Goal: Task Accomplishment & Management: Manage account settings

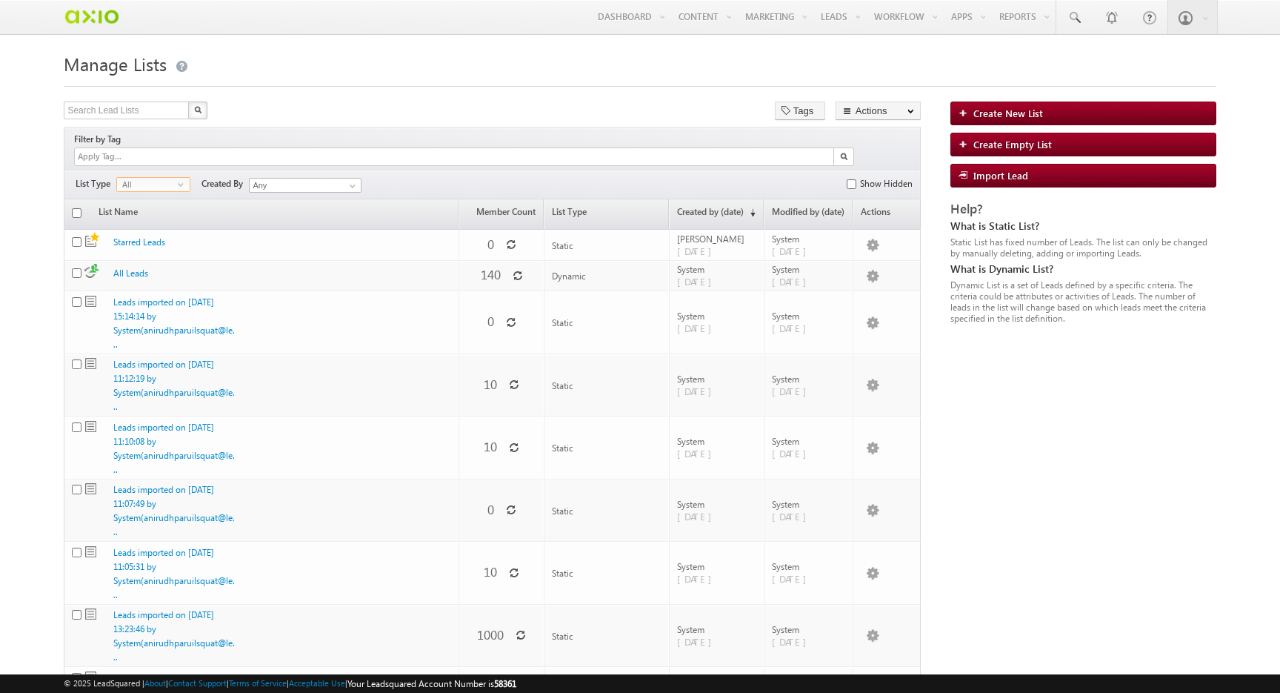
click at [173, 178] on span "All" at bounding box center [147, 184] width 61 height 13
click at [198, 170] on div "Filters List Type All select -1 Created By Any Any Show Hidden" at bounding box center [492, 185] width 857 height 30
click at [226, 148] on div at bounding box center [454, 156] width 759 height 17
click at [164, 150] on input at bounding box center [120, 156] width 88 height 13
click at [315, 108] on div "Search Lead Lists X 20 results found Tags Actions Select rows to see actions Ac…" at bounding box center [492, 112] width 857 height 21
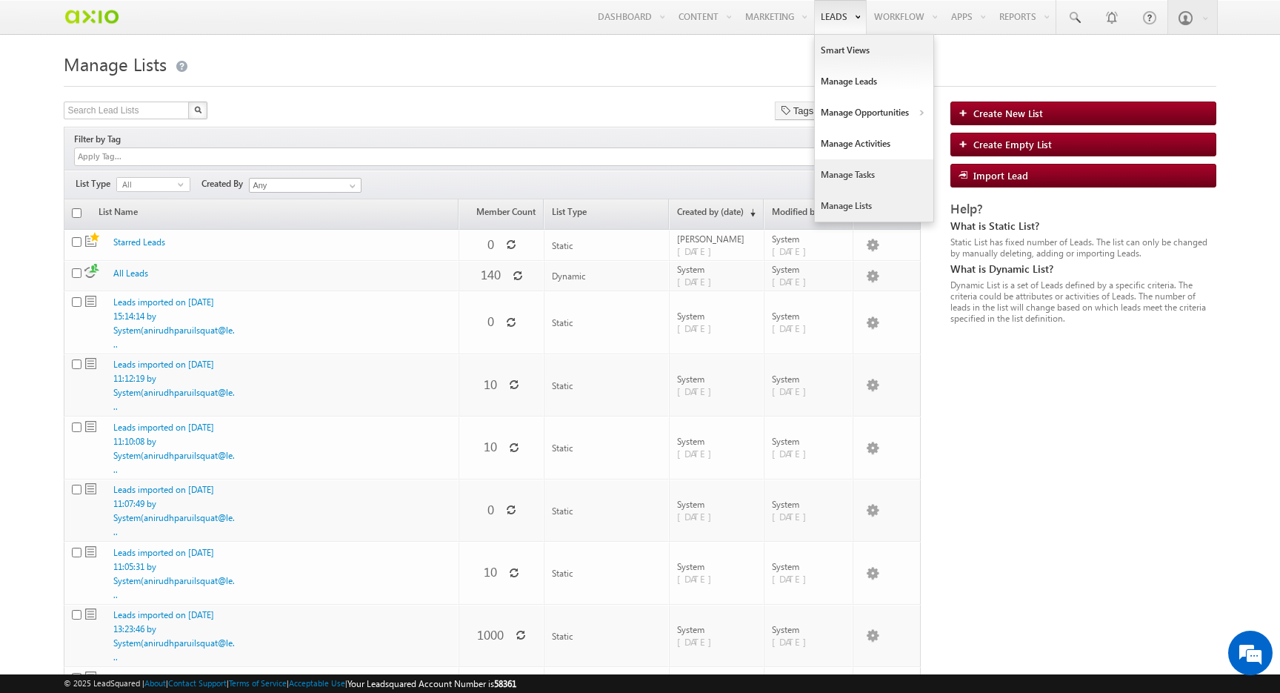
click at [858, 179] on link "Manage Tasks" at bounding box center [874, 174] width 119 height 31
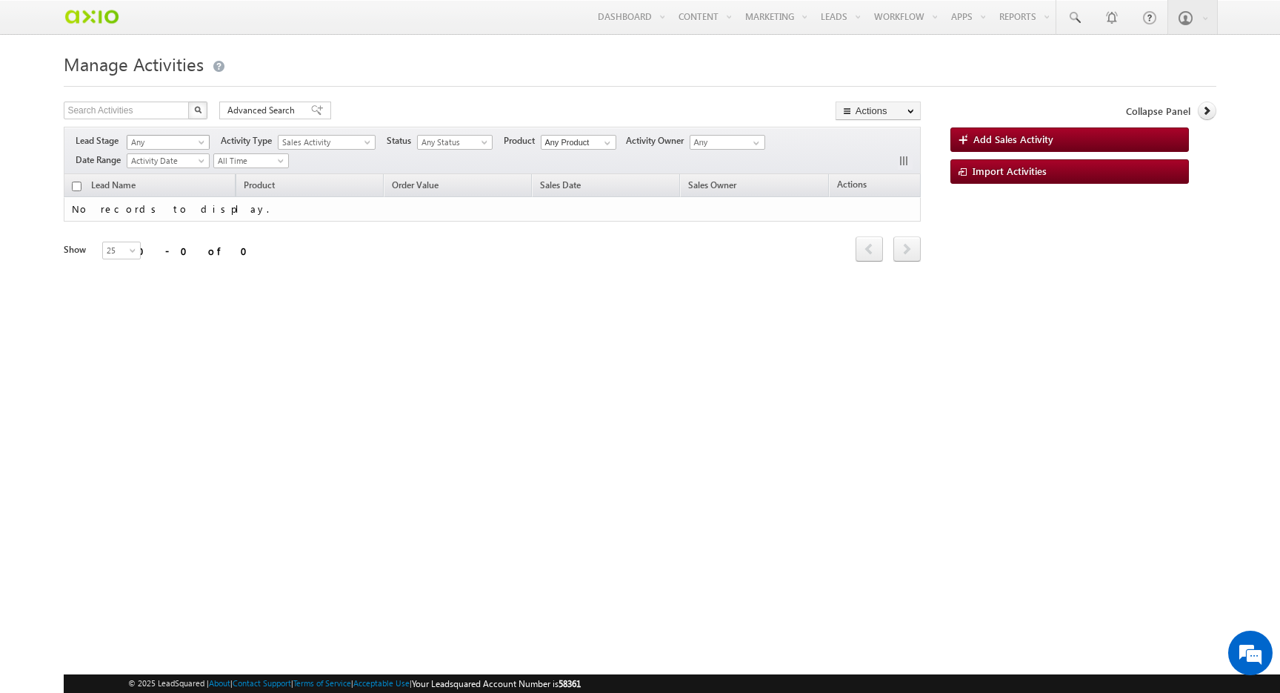
click at [170, 148] on span "Any" at bounding box center [165, 142] width 77 height 13
click at [322, 147] on span "Sales Activity" at bounding box center [324, 142] width 90 height 13
click at [444, 153] on div "Lead Stage Any Prospect Opportunity Customer Disqualified Invalid Any Activity …" at bounding box center [492, 150] width 857 height 47
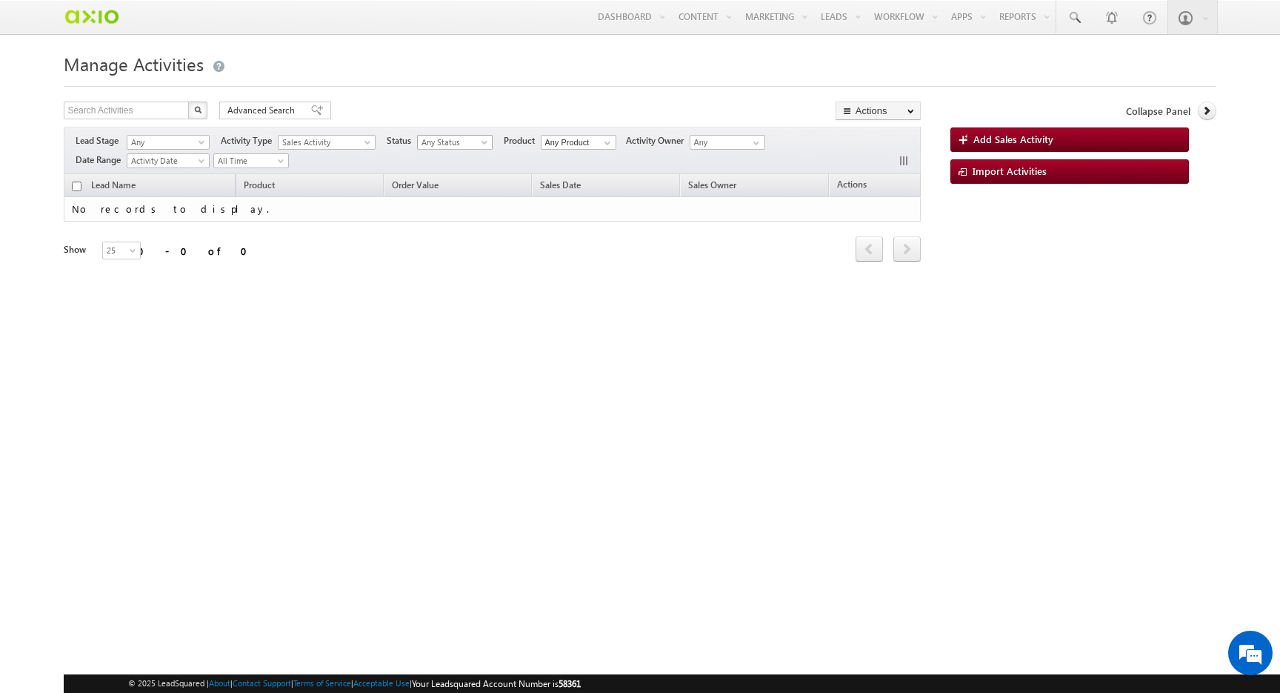
click at [446, 146] on span "Any Status" at bounding box center [453, 142] width 70 height 13
click at [579, 142] on input "Any Product" at bounding box center [579, 142] width 76 height 15
click at [613, 144] on span at bounding box center [608, 143] width 12 height 12
click at [734, 142] on input "Any" at bounding box center [728, 142] width 76 height 15
click at [759, 142] on span at bounding box center [757, 143] width 12 height 12
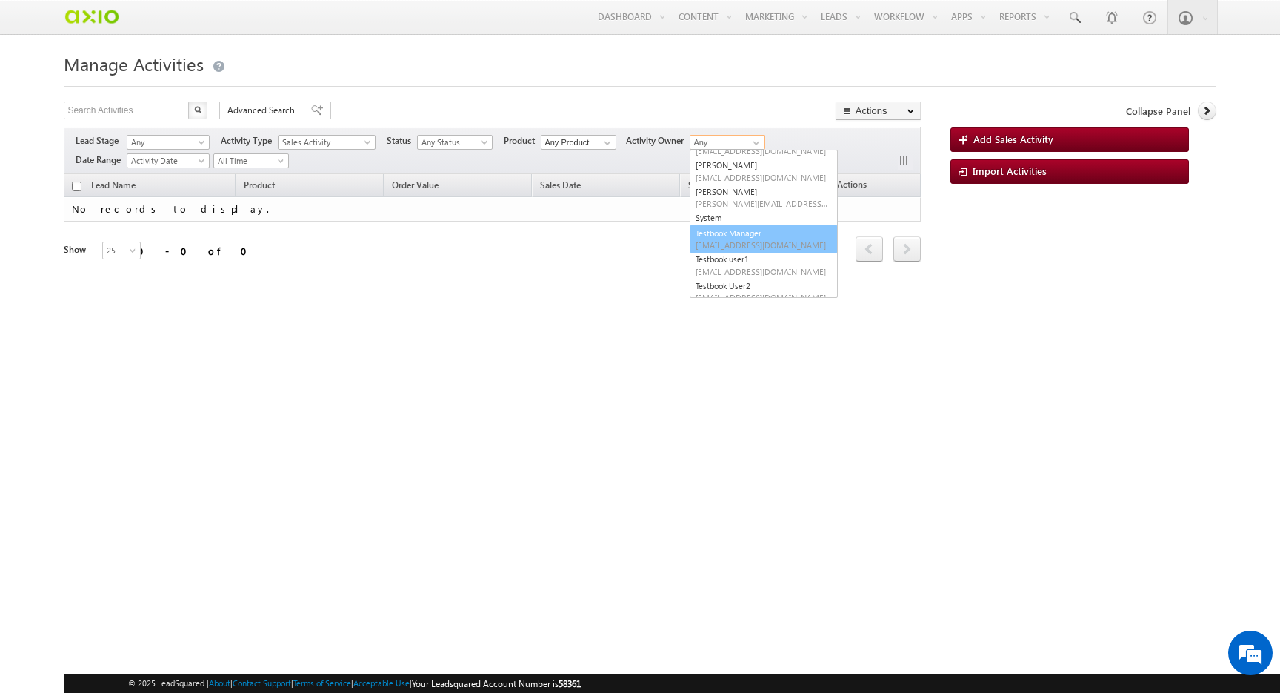
scroll to position [991, 0]
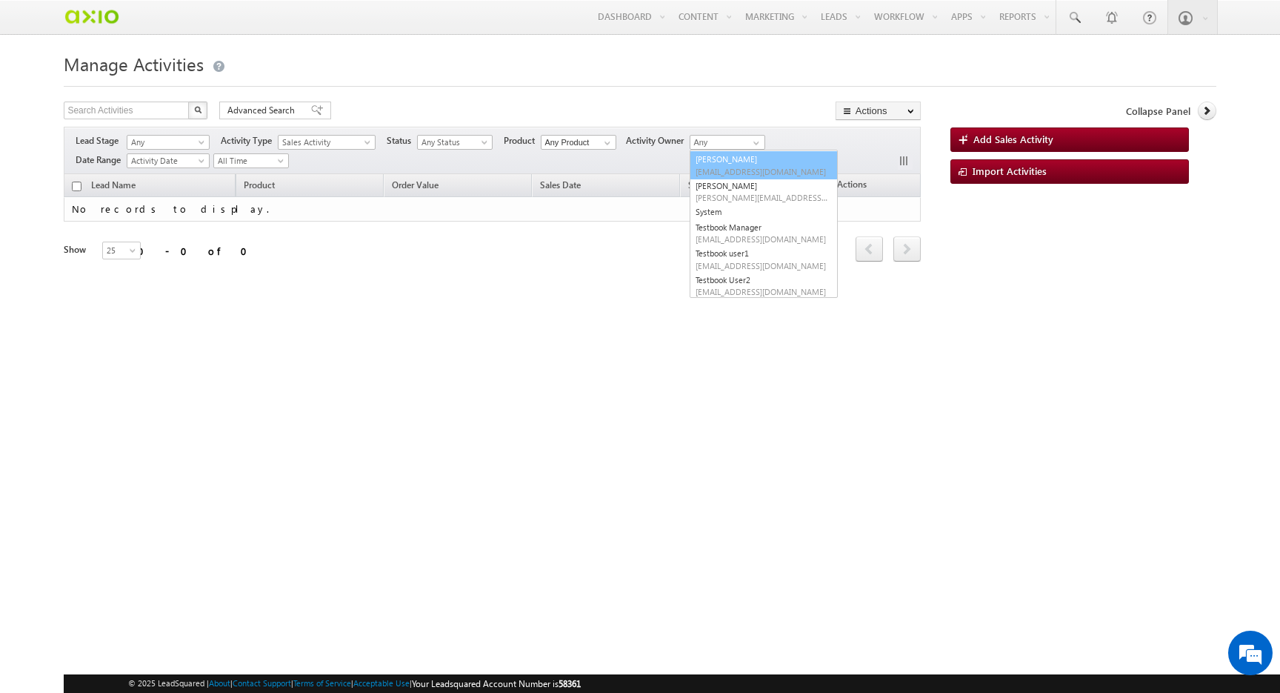
click at [708, 98] on div "Manage Activities Search Activities X 0 results found Advanced Search Advanced …" at bounding box center [640, 233] width 1152 height 370
